Goal: Task Accomplishment & Management: Complete application form

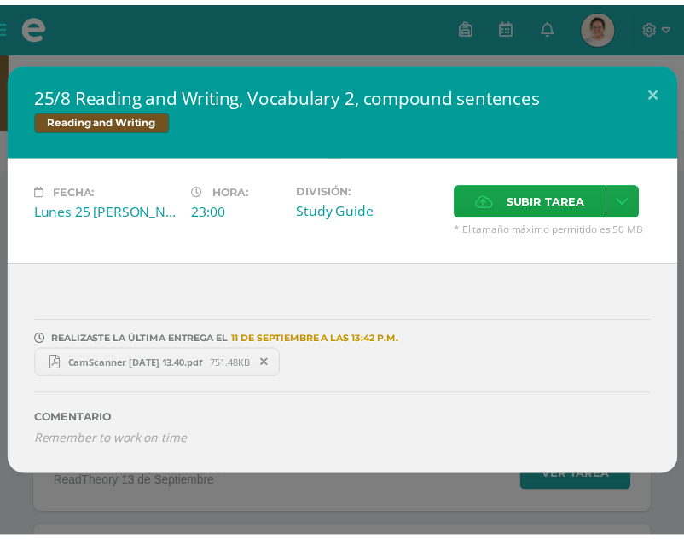
scroll to position [1428, 0]
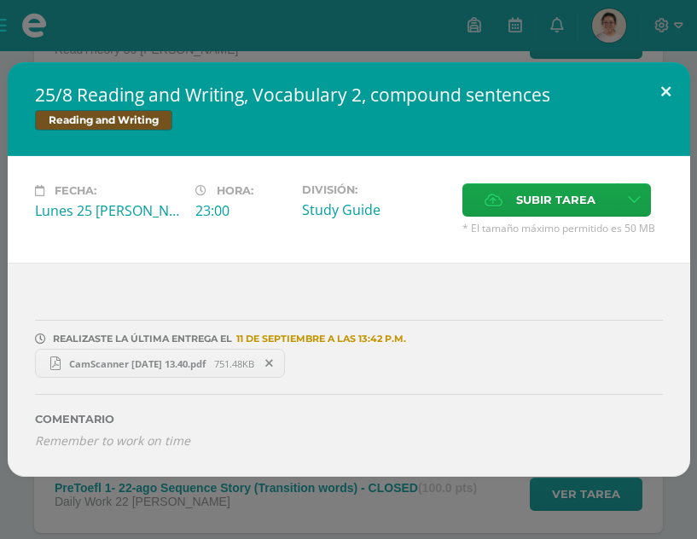
click at [665, 88] on button at bounding box center [665, 91] width 49 height 58
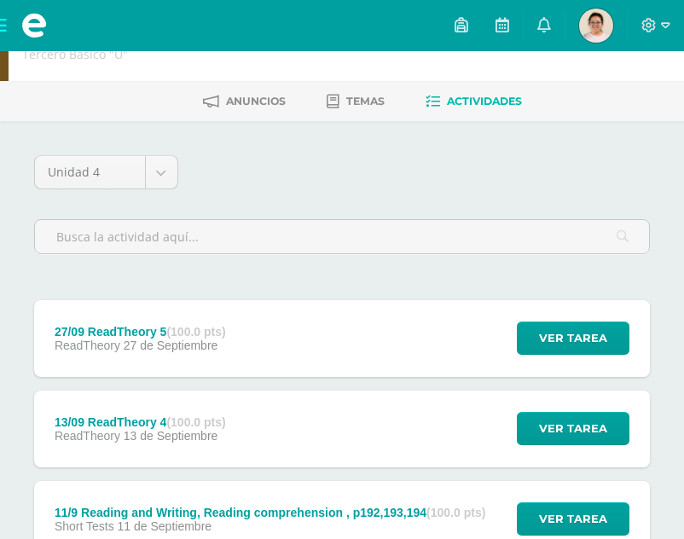
scroll to position [0, 0]
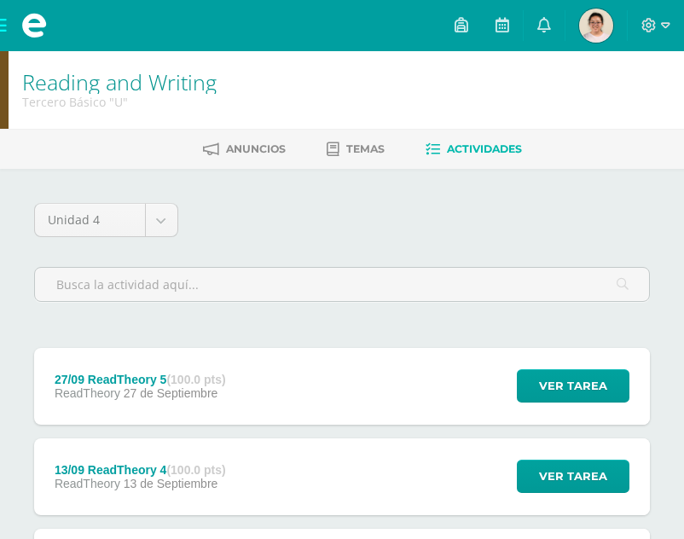
click at [32, 27] on span at bounding box center [34, 26] width 26 height 26
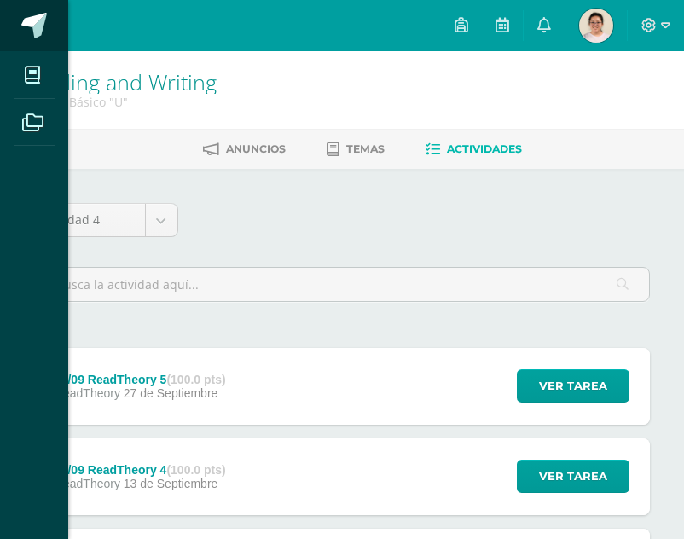
click at [20, 29] on link at bounding box center [34, 25] width 68 height 51
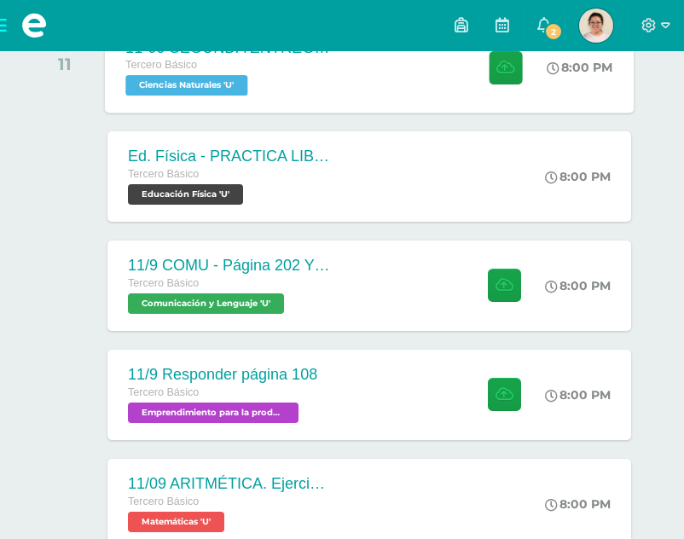
scroll to position [381, 0]
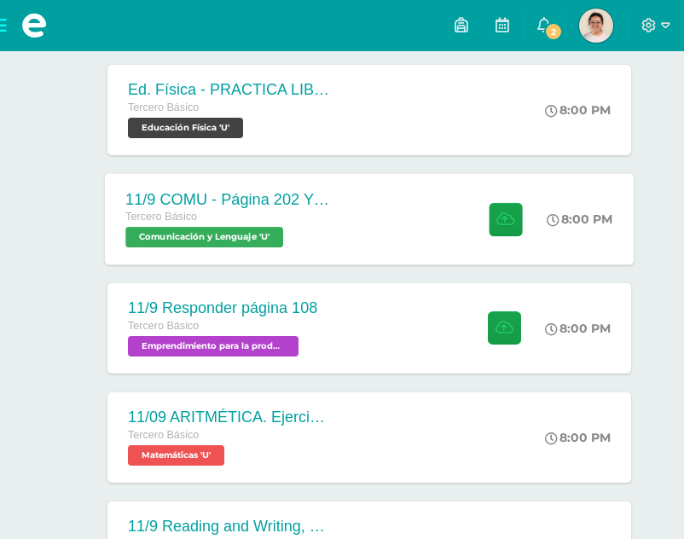
click at [337, 237] on div "11/9 COMU - Página 202 Y 203 Tercero Básico Comunicación y Lenguaje 'U'" at bounding box center [229, 218] width 248 height 91
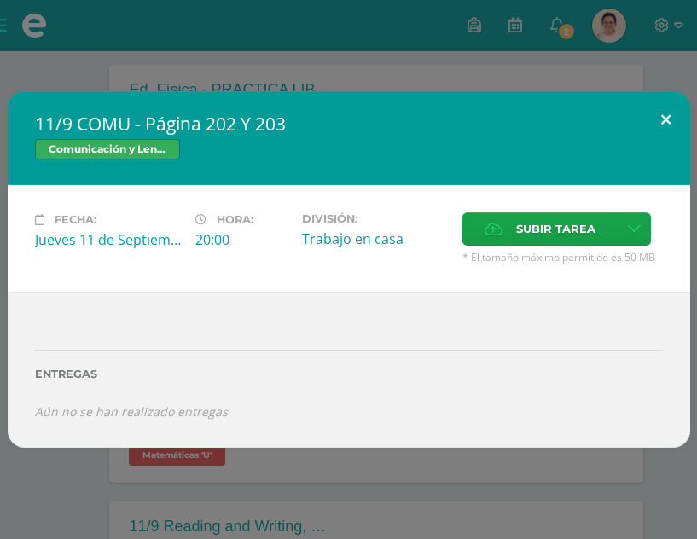
click at [659, 117] on button at bounding box center [665, 120] width 49 height 58
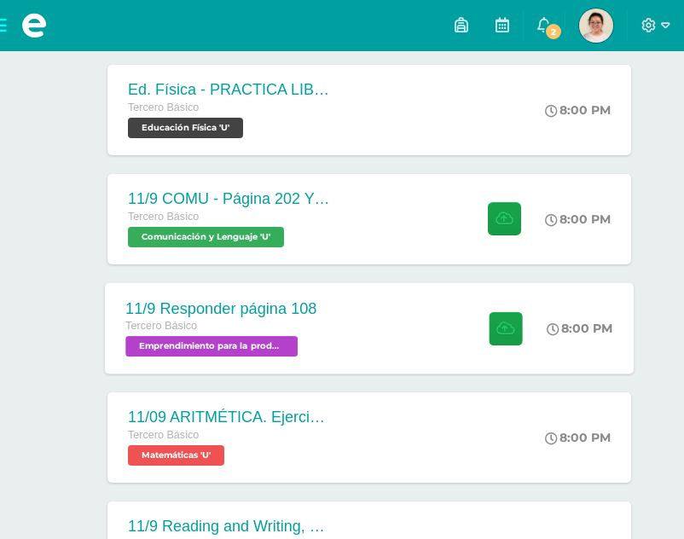
click at [448, 317] on div "11/9 Responder página 108 Tercero Básico Emprendimiento para la productividad '…" at bounding box center [369, 327] width 529 height 91
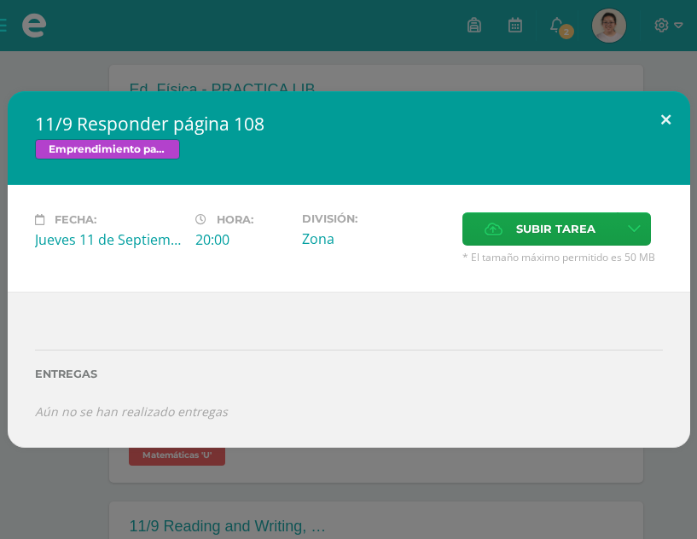
click at [653, 131] on button at bounding box center [665, 120] width 49 height 58
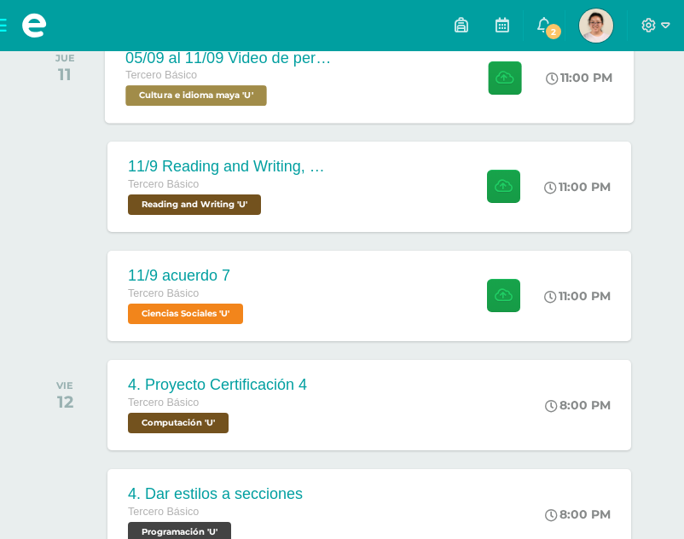
scroll to position [961, 0]
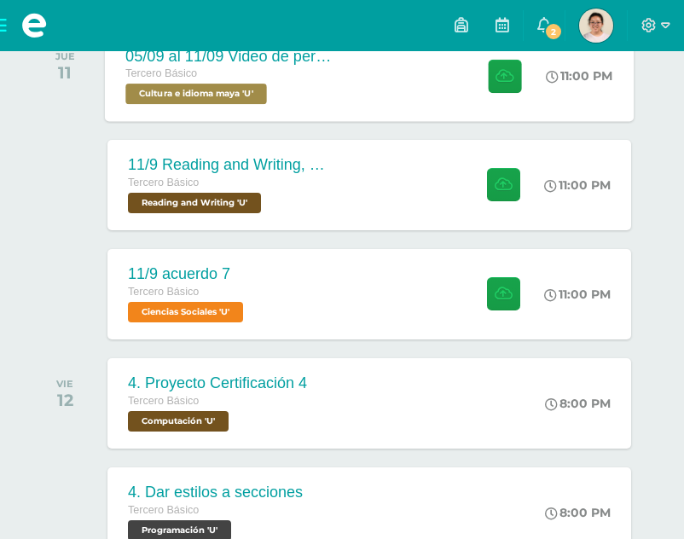
click at [460, 309] on div at bounding box center [499, 294] width 83 height 90
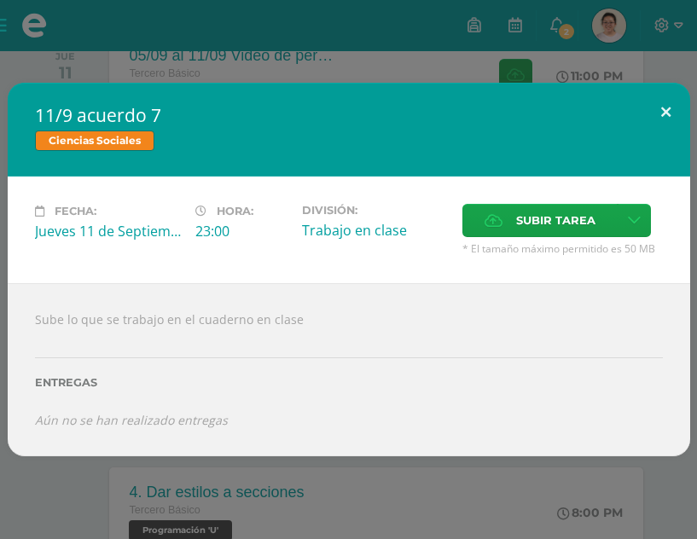
click at [645, 115] on button at bounding box center [665, 112] width 49 height 58
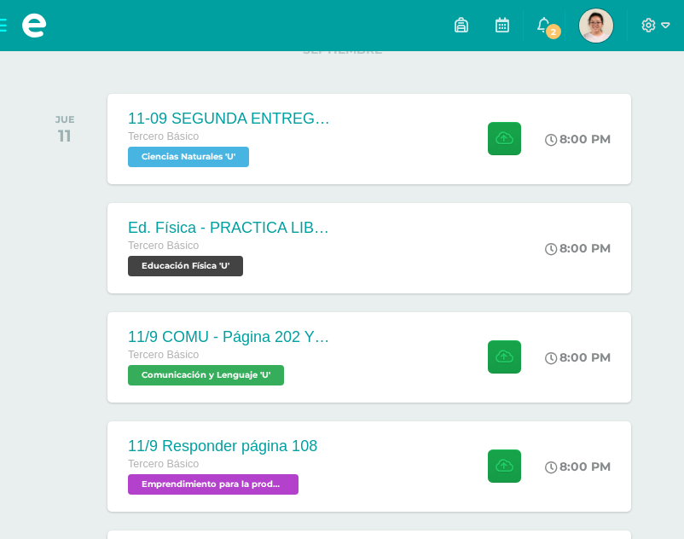
scroll to position [273, 0]
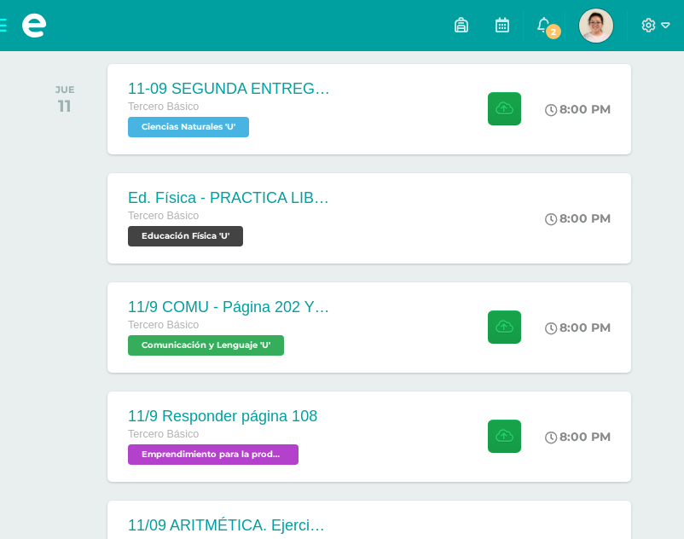
click at [3, 26] on span at bounding box center [34, 25] width 68 height 51
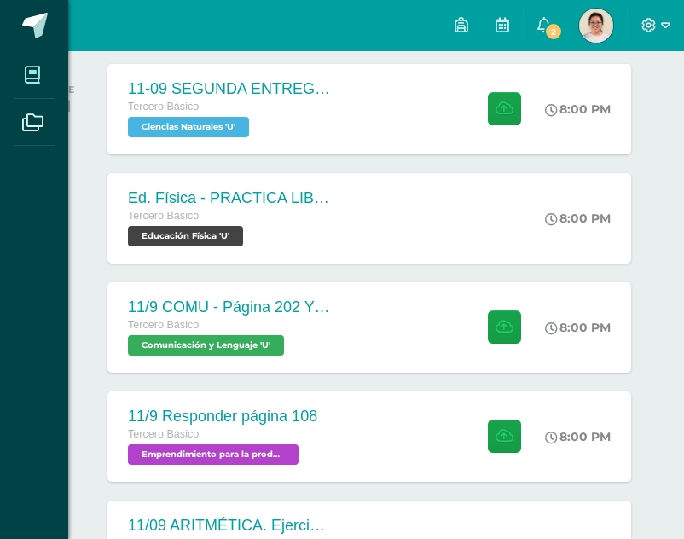
click at [20, 69] on span at bounding box center [33, 74] width 38 height 38
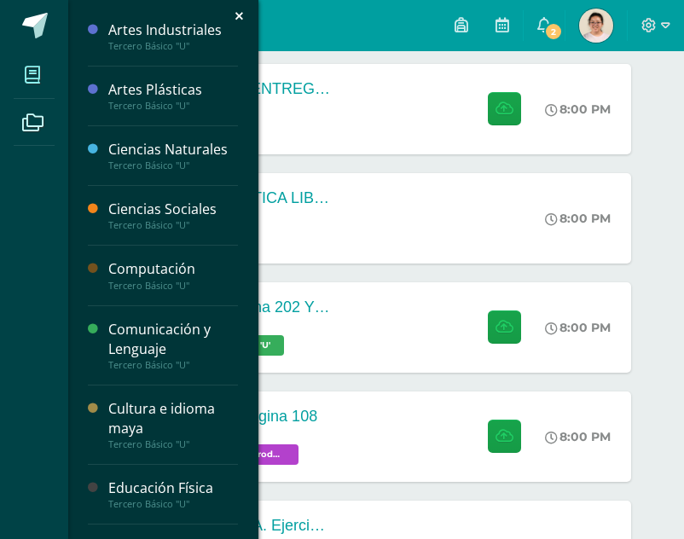
click at [20, 69] on span at bounding box center [33, 74] width 38 height 38
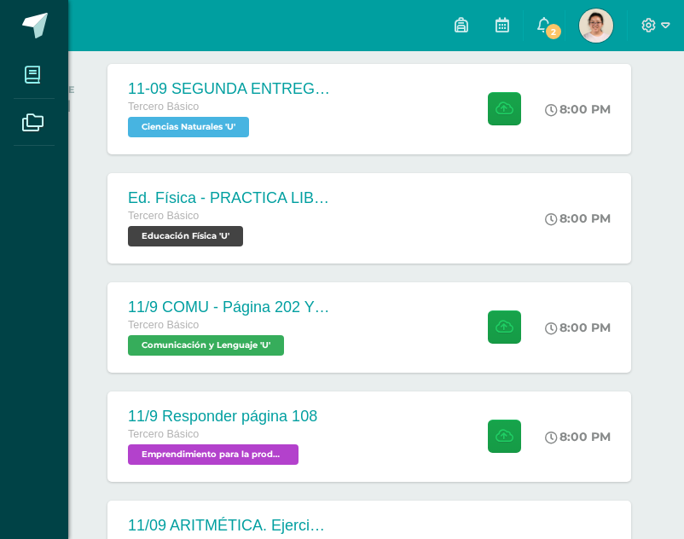
click at [31, 76] on icon at bounding box center [32, 75] width 15 height 17
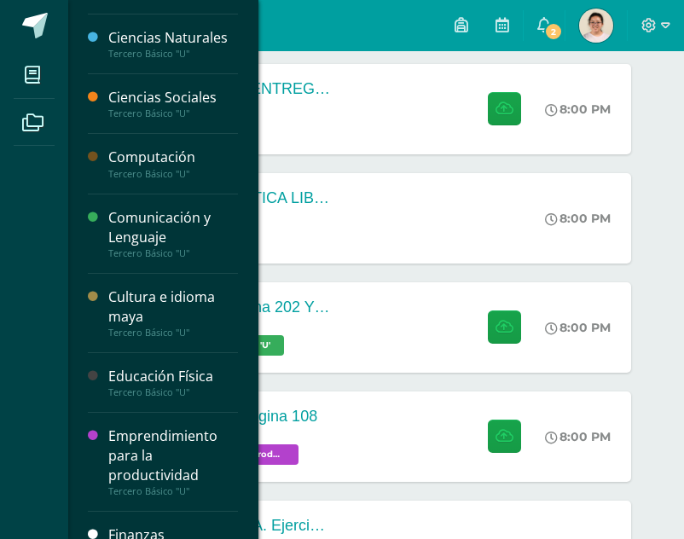
scroll to position [0, 0]
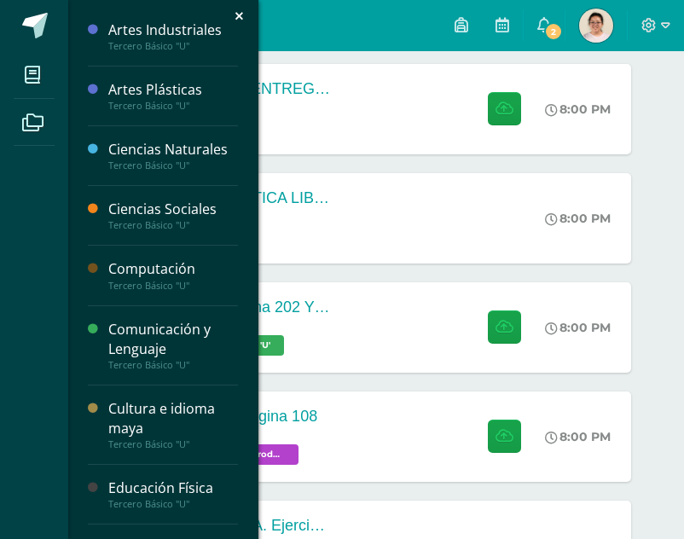
click at [197, 223] on div "Tercero Básico "U"" at bounding box center [173, 225] width 130 height 12
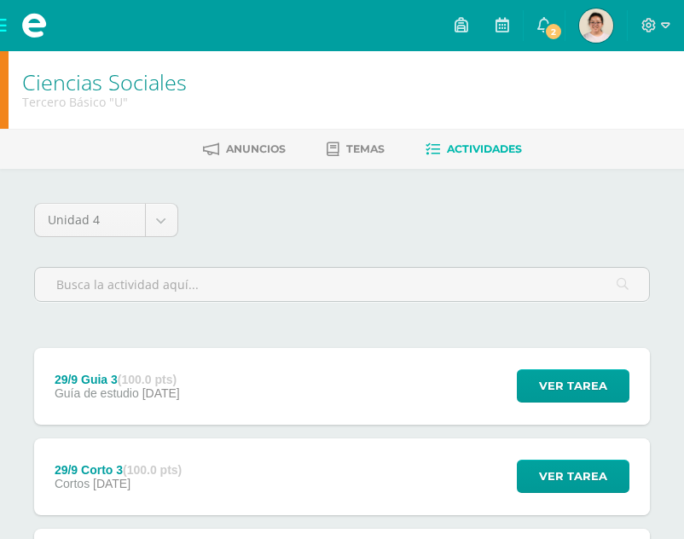
scroll to position [807, 0]
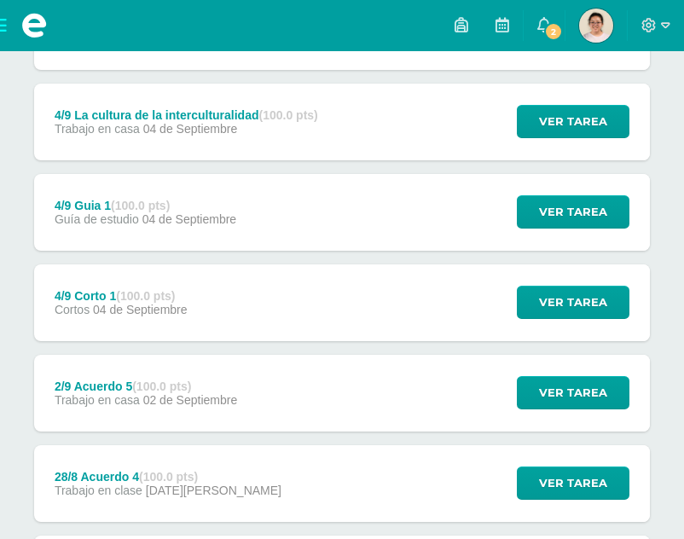
click at [246, 101] on div "4/9 La cultura de la interculturalidad (100.0 pts) Trabajo en casa [DATE]" at bounding box center [186, 122] width 304 height 77
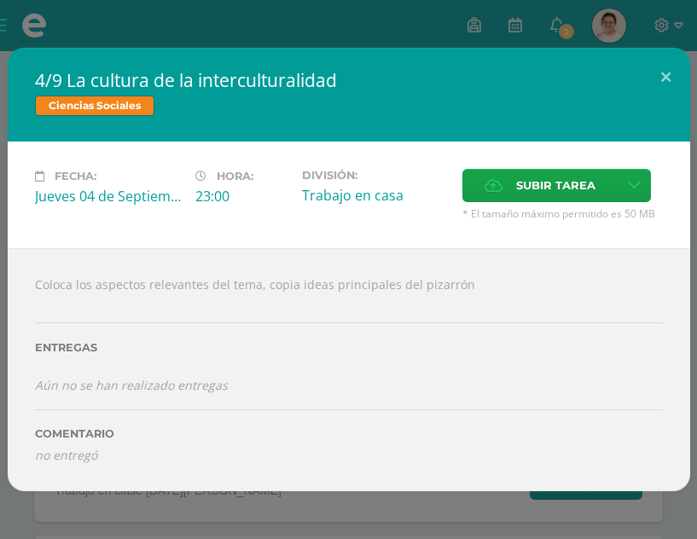
click at [544, 143] on div "Fecha: [DATE] Hora: 23:00 División: Trabajo en casa Cancelar" at bounding box center [349, 195] width 682 height 107
click at [668, 64] on button at bounding box center [665, 77] width 49 height 58
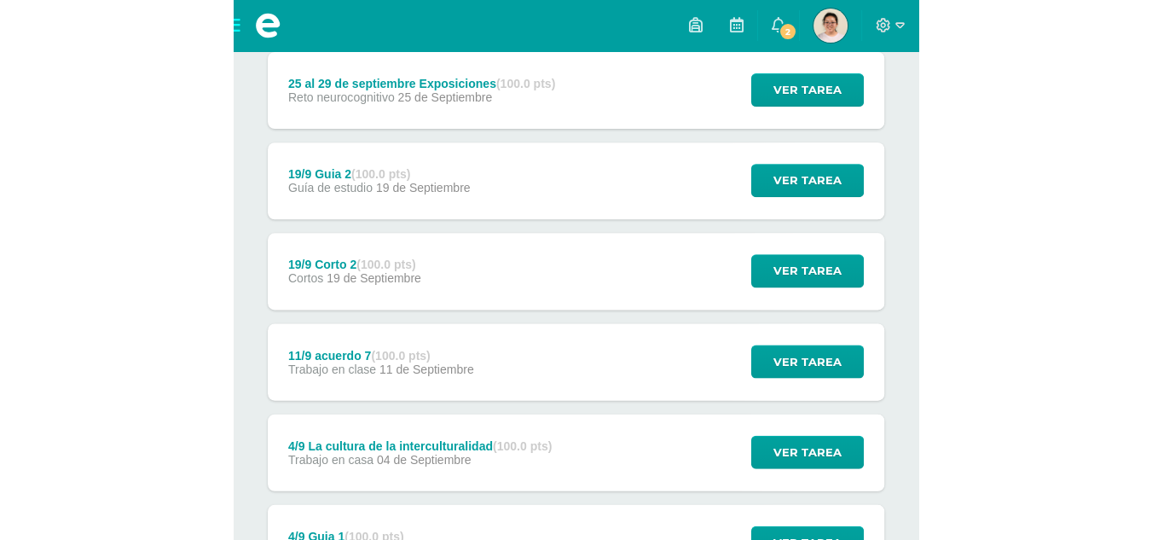
scroll to position [413, 0]
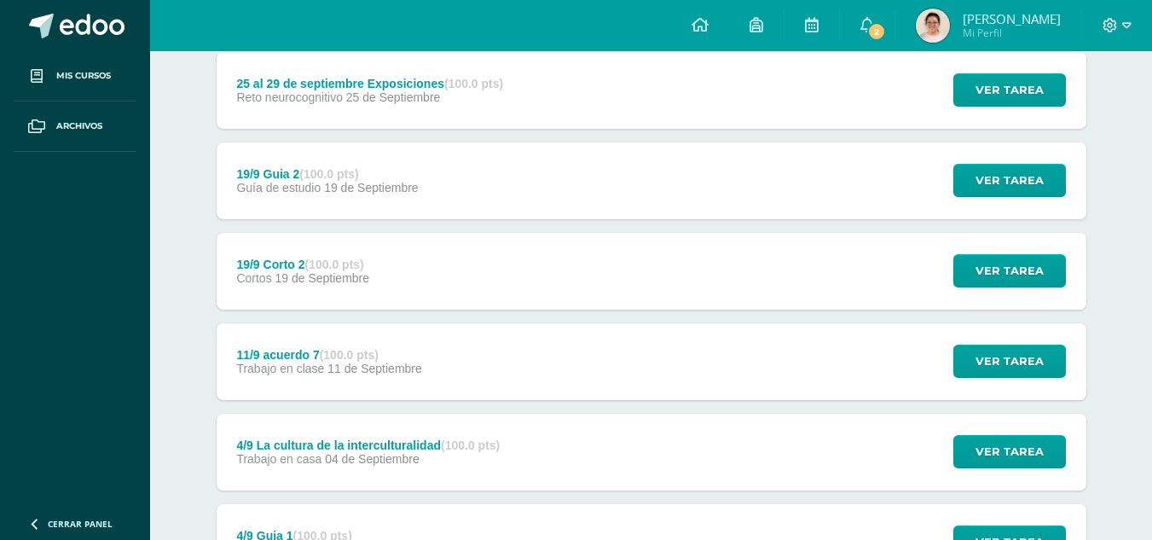
click at [420, 463] on div "Trabajo en casa [DATE]" at bounding box center [367, 459] width 263 height 14
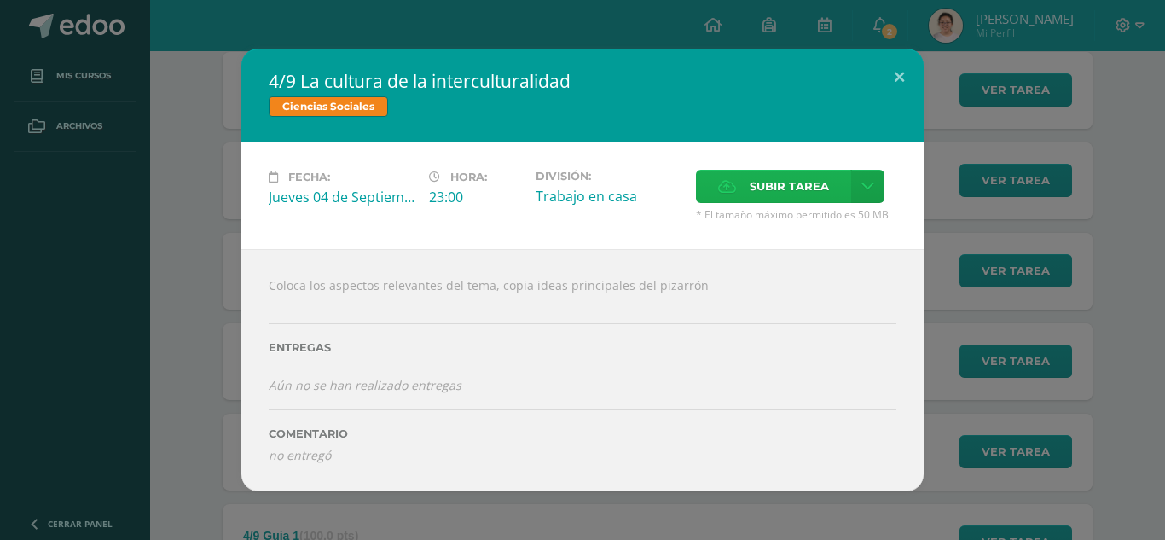
click at [696, 194] on span "Subir tarea" at bounding box center [788, 187] width 79 height 32
click at [0, 0] on input "Subir tarea" at bounding box center [0, 0] width 0 height 0
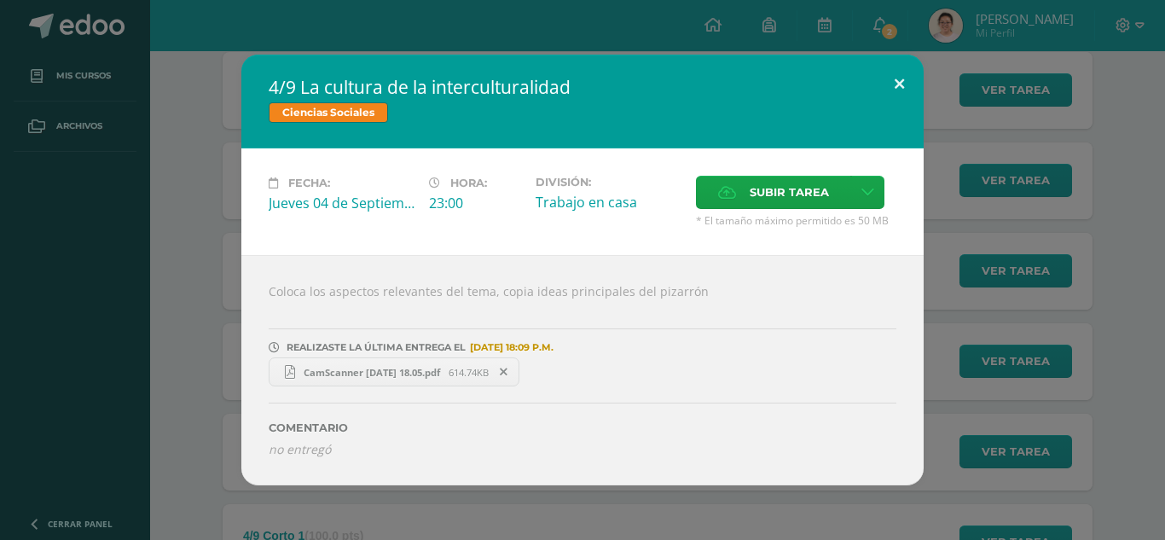
click at [696, 79] on button at bounding box center [899, 84] width 49 height 58
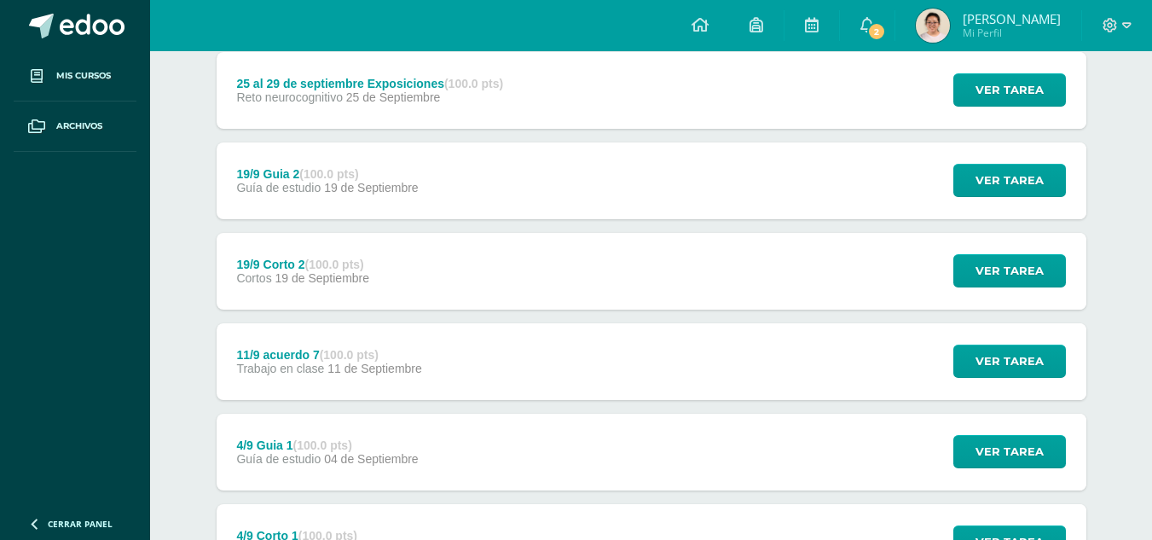
click at [598, 361] on div "11/9 acuerdo 7 (100.0 pts) Trabajo en clase 11 de Septiembre Ver tarea 11/9 acu…" at bounding box center [652, 361] width 870 height 77
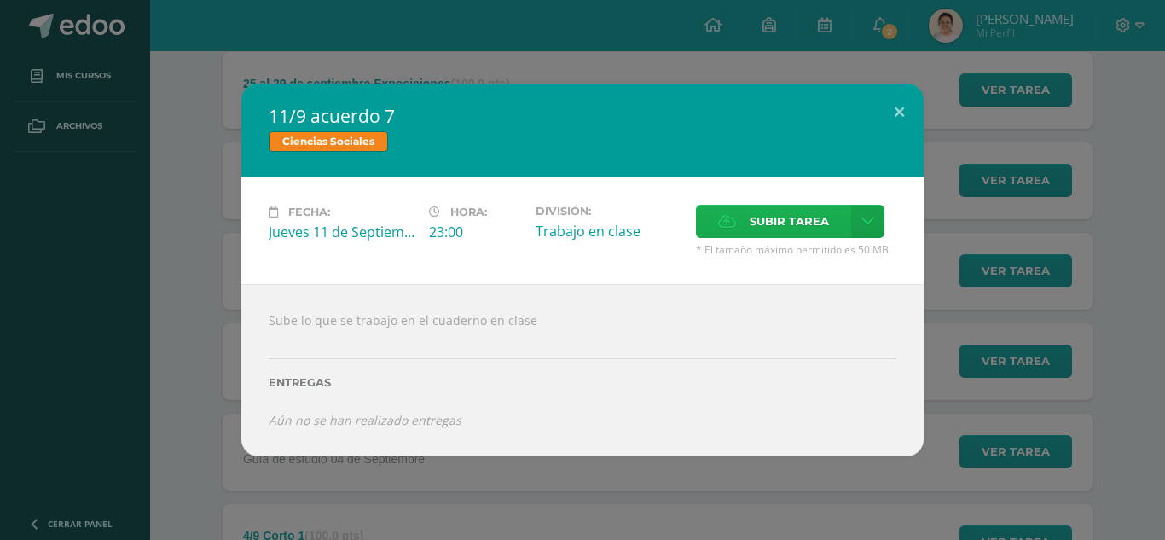
click at [696, 215] on span "Subir tarea" at bounding box center [788, 221] width 79 height 32
click at [0, 0] on input "Subir tarea" at bounding box center [0, 0] width 0 height 0
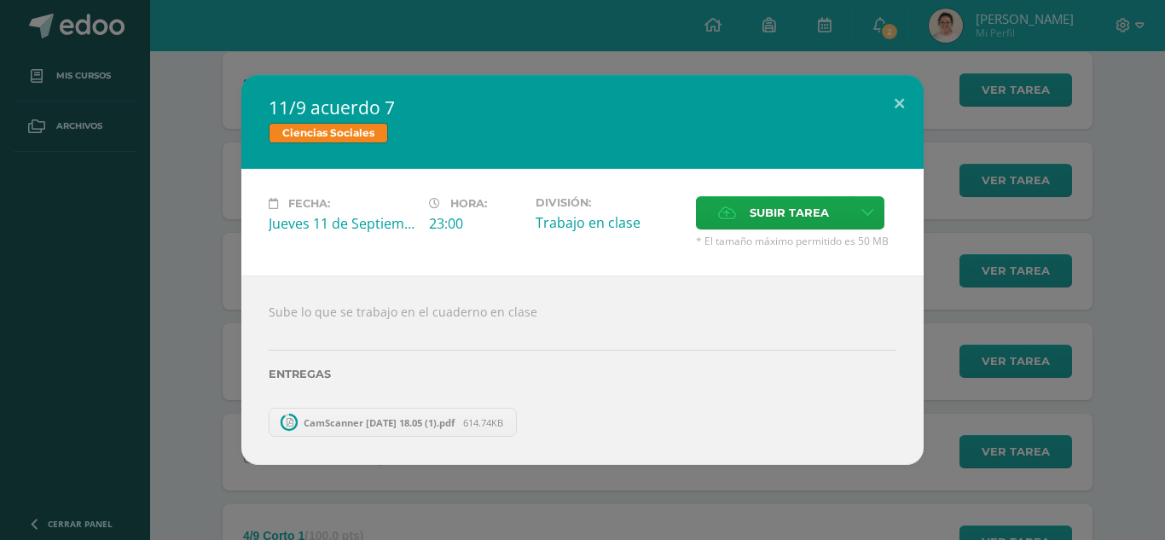
click at [425, 422] on span "CamScanner 11-09-2025 18.05 (1).pdf" at bounding box center [379, 422] width 168 height 13
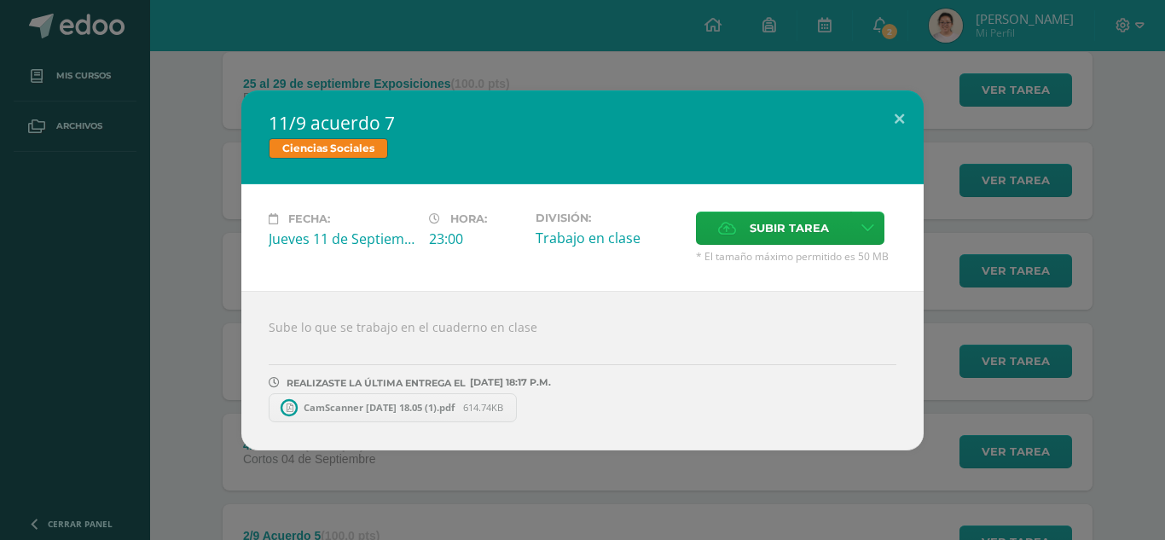
click at [394, 407] on span "CamScanner 11-09-2025 18.05 (1).pdf" at bounding box center [379, 407] width 168 height 13
click at [522, 406] on icon at bounding box center [518, 408] width 8 height 12
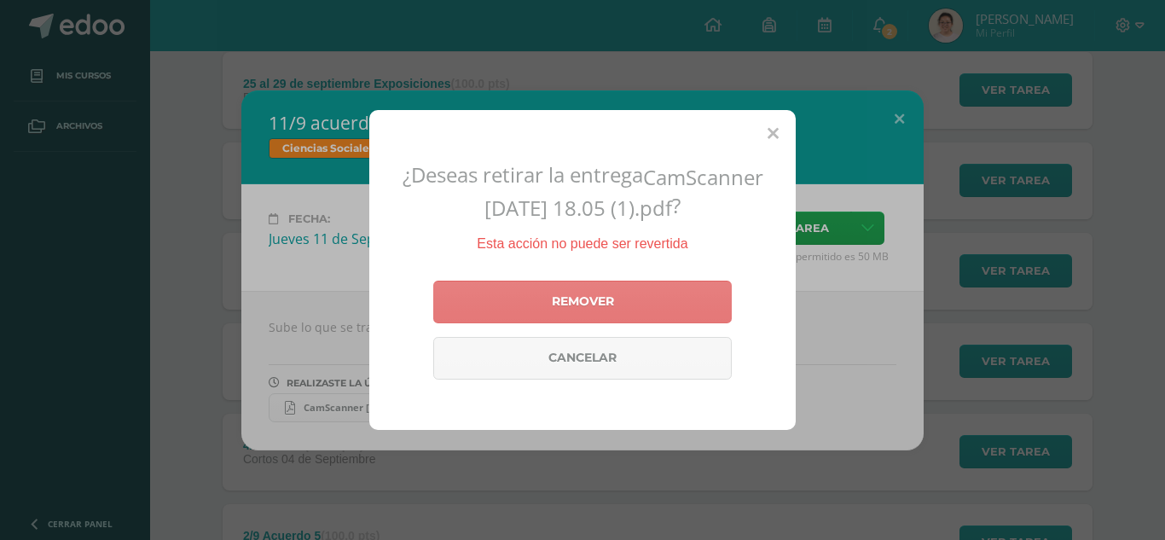
click at [611, 308] on link "Remover" at bounding box center [582, 302] width 298 height 43
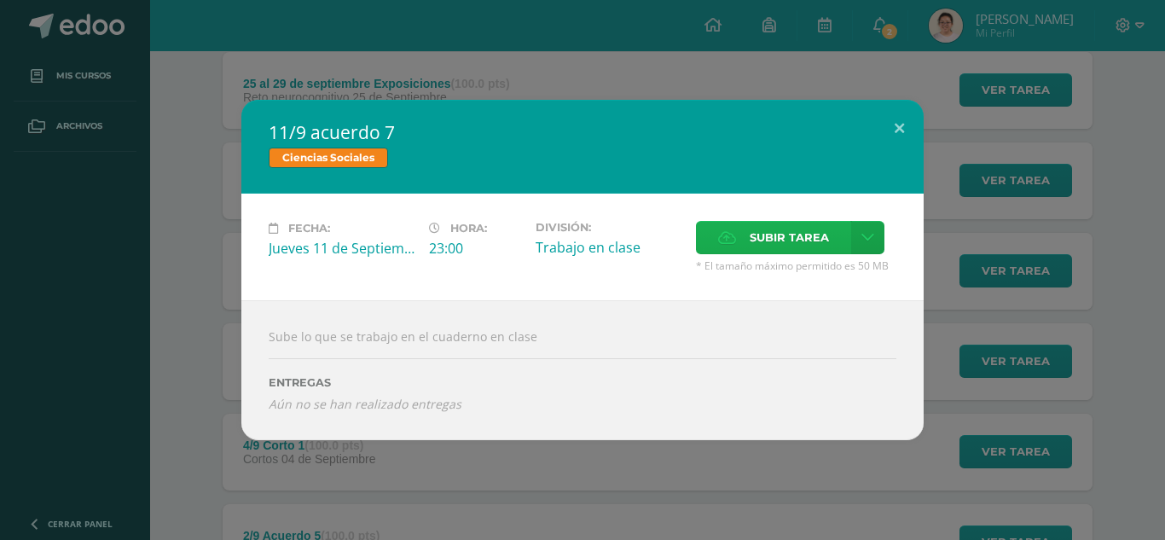
click at [696, 242] on span "Subir tarea" at bounding box center [788, 238] width 79 height 32
click at [0, 0] on input "Subir tarea" at bounding box center [0, 0] width 0 height 0
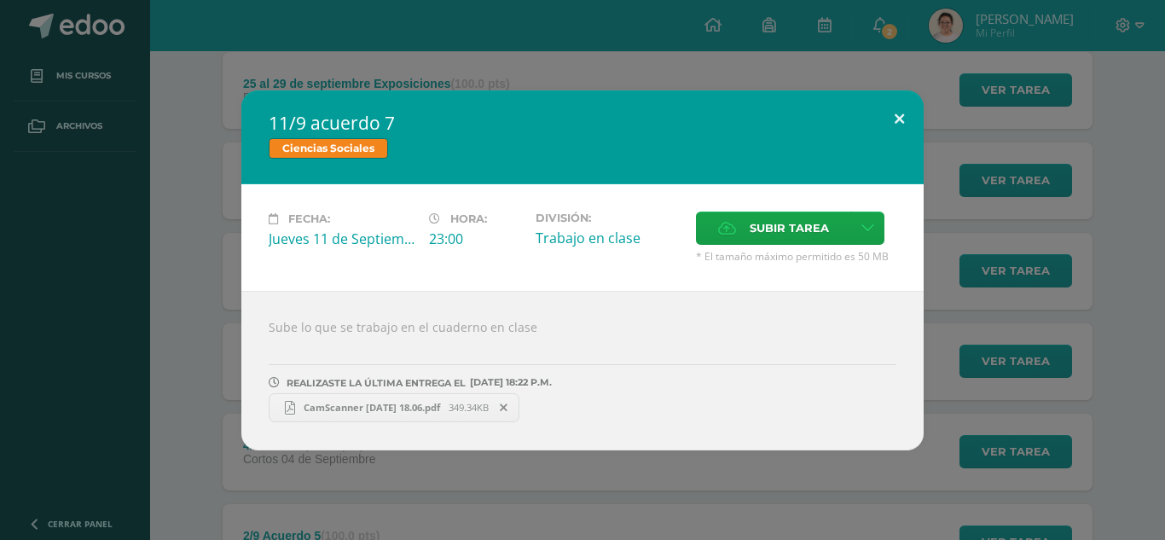
click at [696, 117] on button at bounding box center [899, 119] width 49 height 58
